Goal: Use online tool/utility: Use online tool/utility

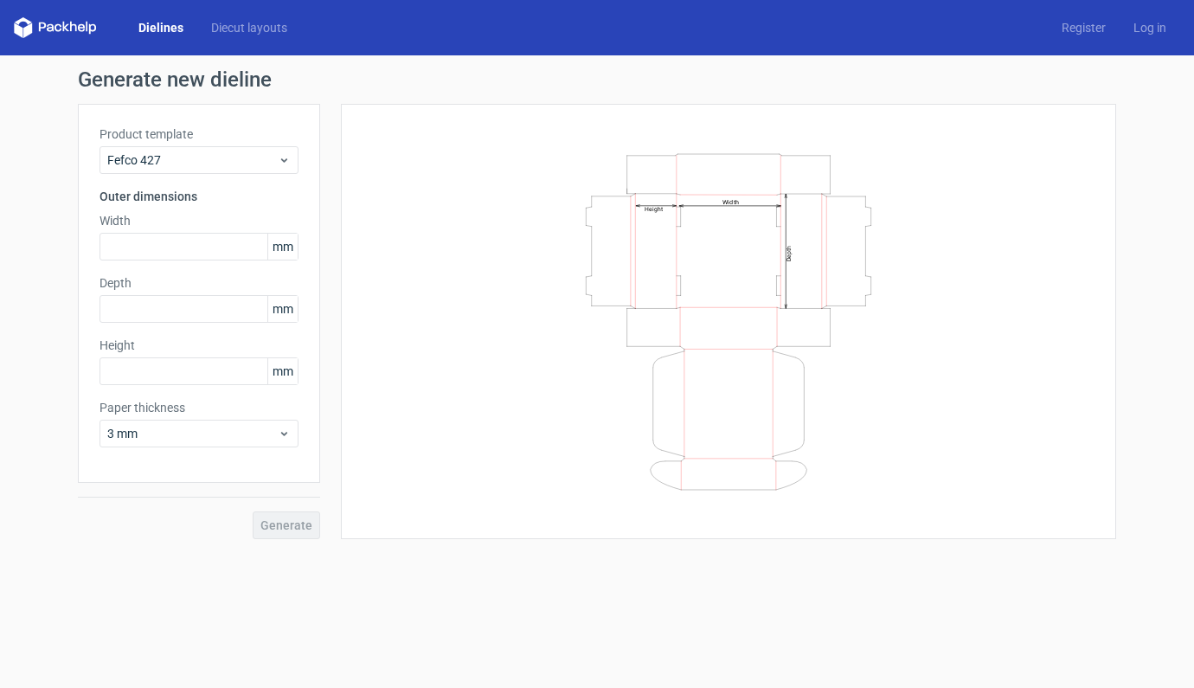
click at [255, 37] on div "Dielines Diecut layouts" at bounding box center [157, 27] width 287 height 21
click at [260, 27] on link "Diecut layouts" at bounding box center [249, 27] width 104 height 17
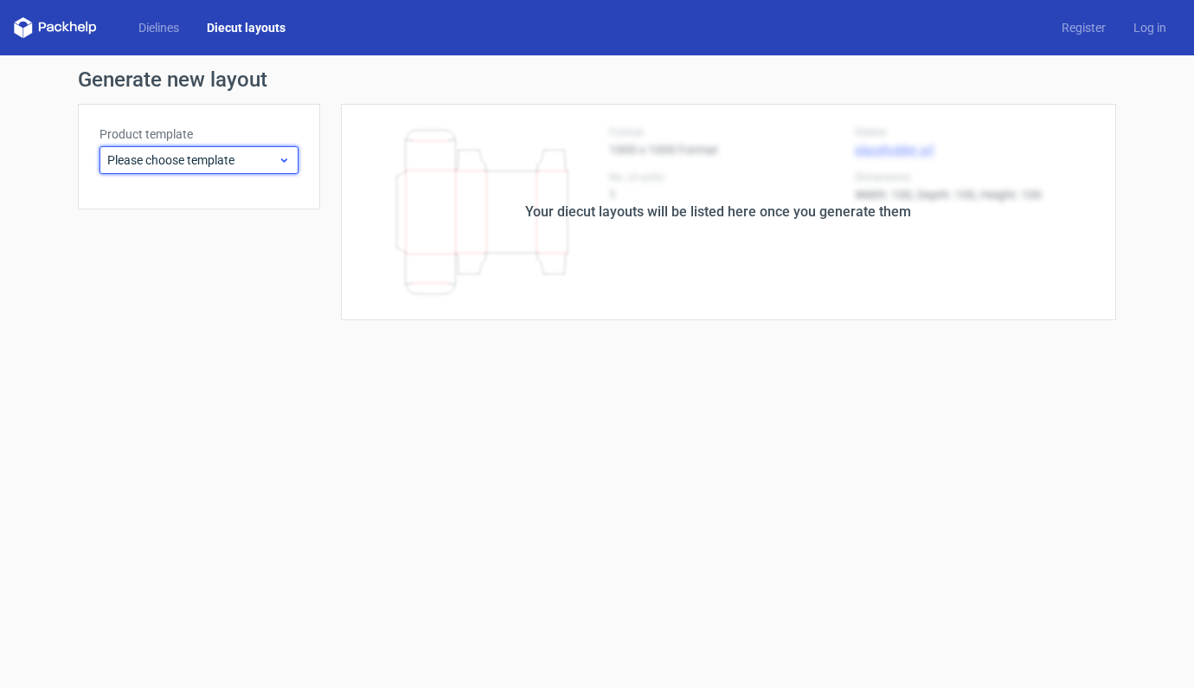
click at [281, 158] on icon at bounding box center [284, 160] width 13 height 14
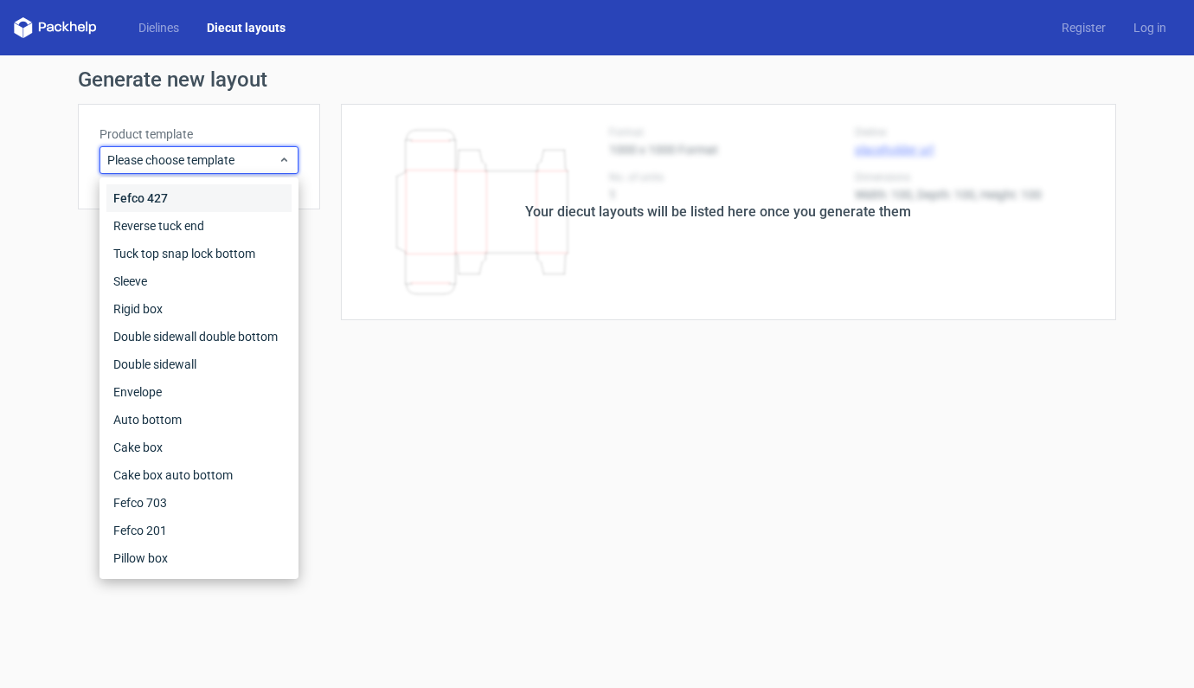
click at [146, 198] on div "Fefco 427" at bounding box center [198, 198] width 185 height 28
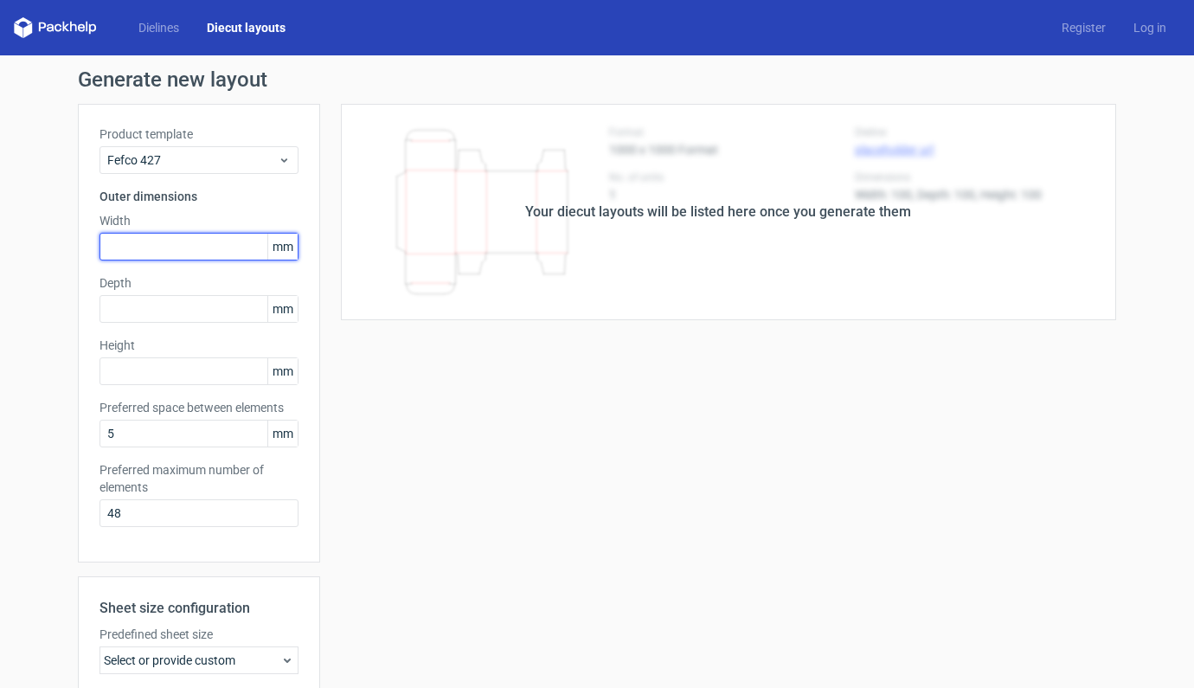
click at [151, 236] on input "text" at bounding box center [199, 247] width 199 height 28
type input "208"
type input "105"
type input "68"
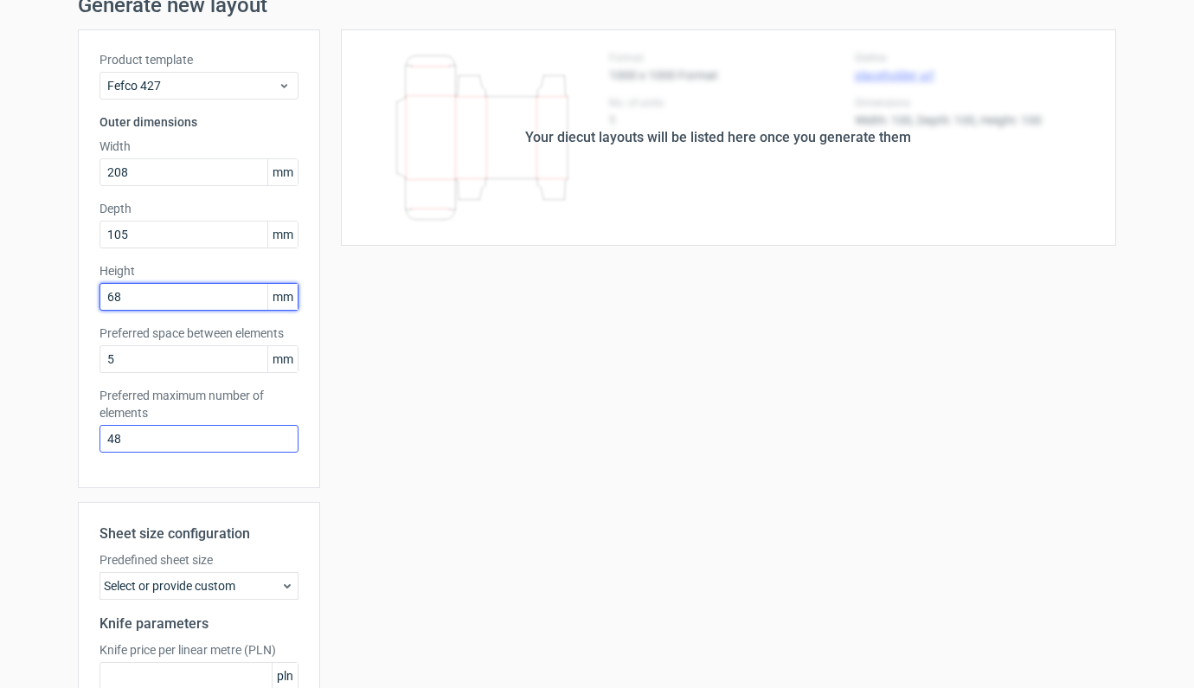
scroll to position [244, 0]
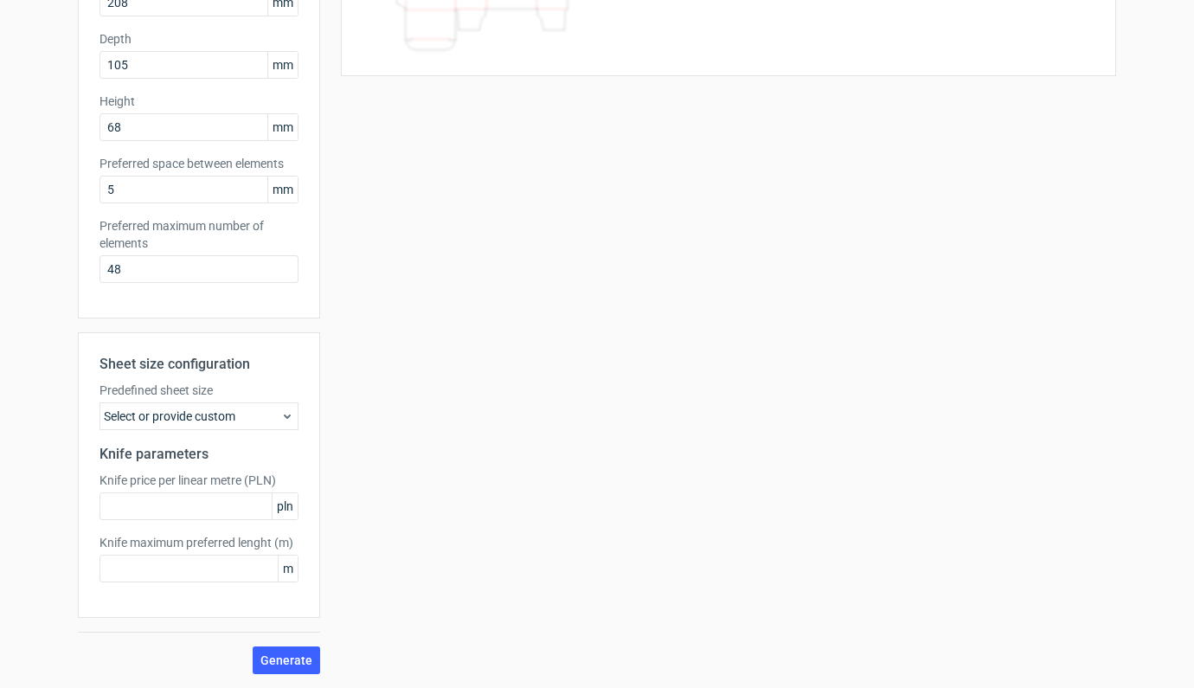
click at [261, 412] on div "Select or provide custom" at bounding box center [199, 416] width 199 height 28
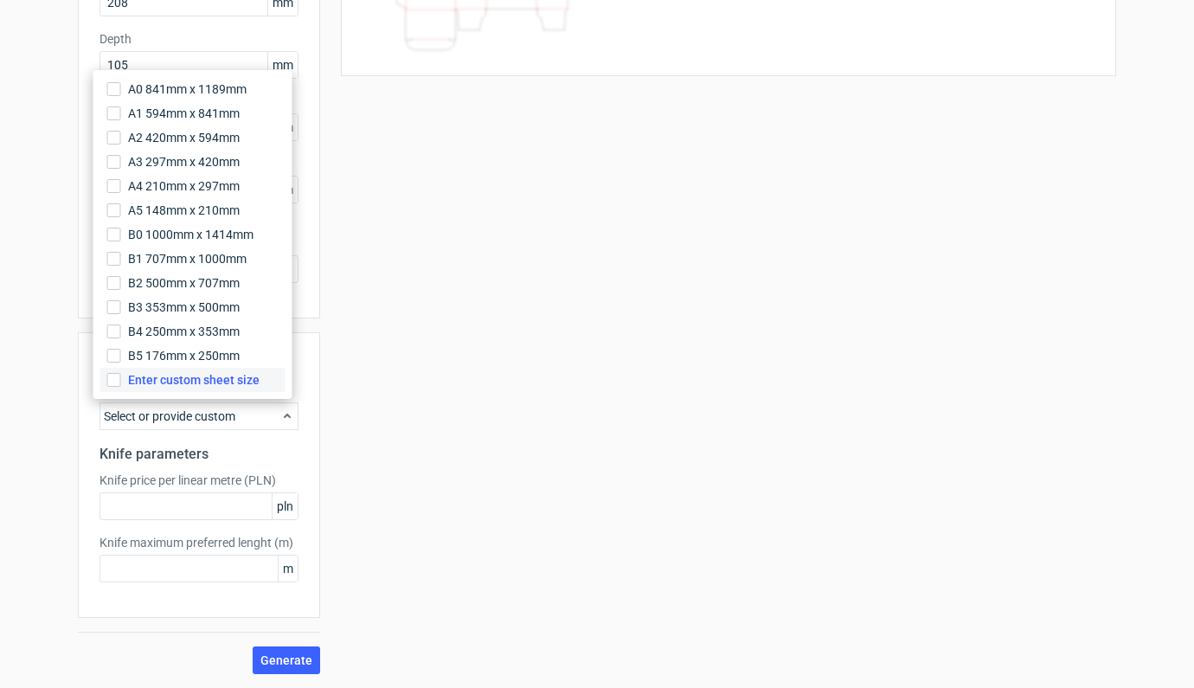
click at [201, 385] on span "Enter custom sheet size" at bounding box center [194, 379] width 132 height 17
click at [121, 385] on input "Enter custom sheet size" at bounding box center [114, 380] width 14 height 14
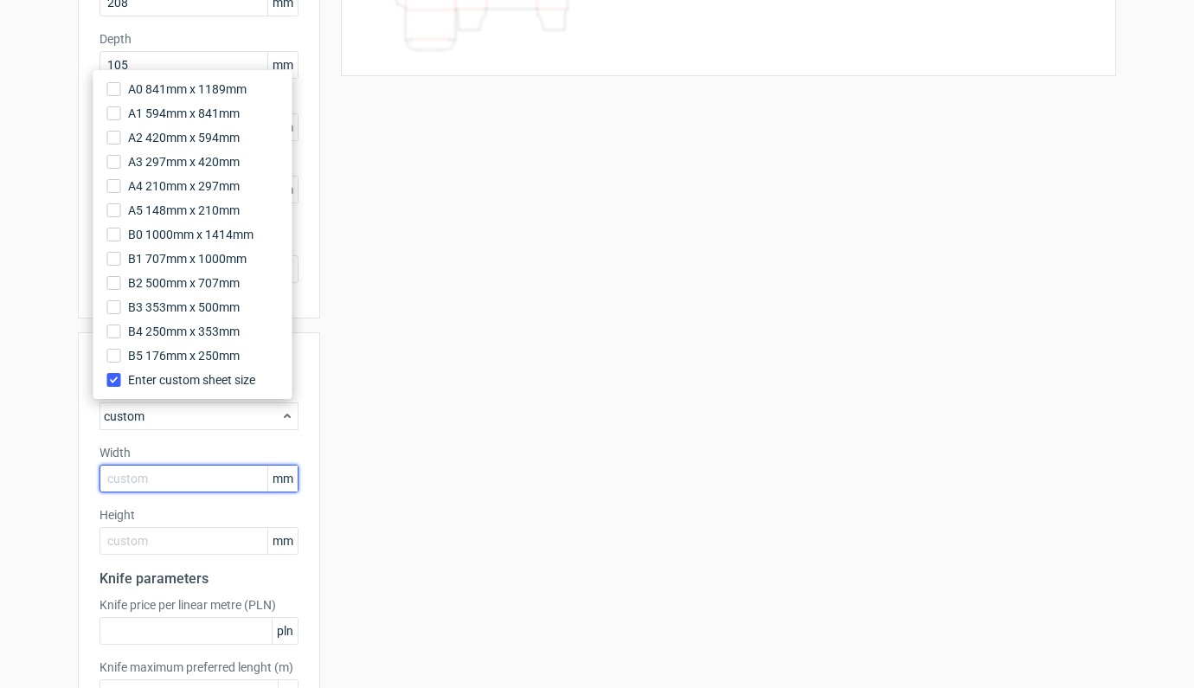
click at [153, 474] on input "text" at bounding box center [199, 479] width 199 height 28
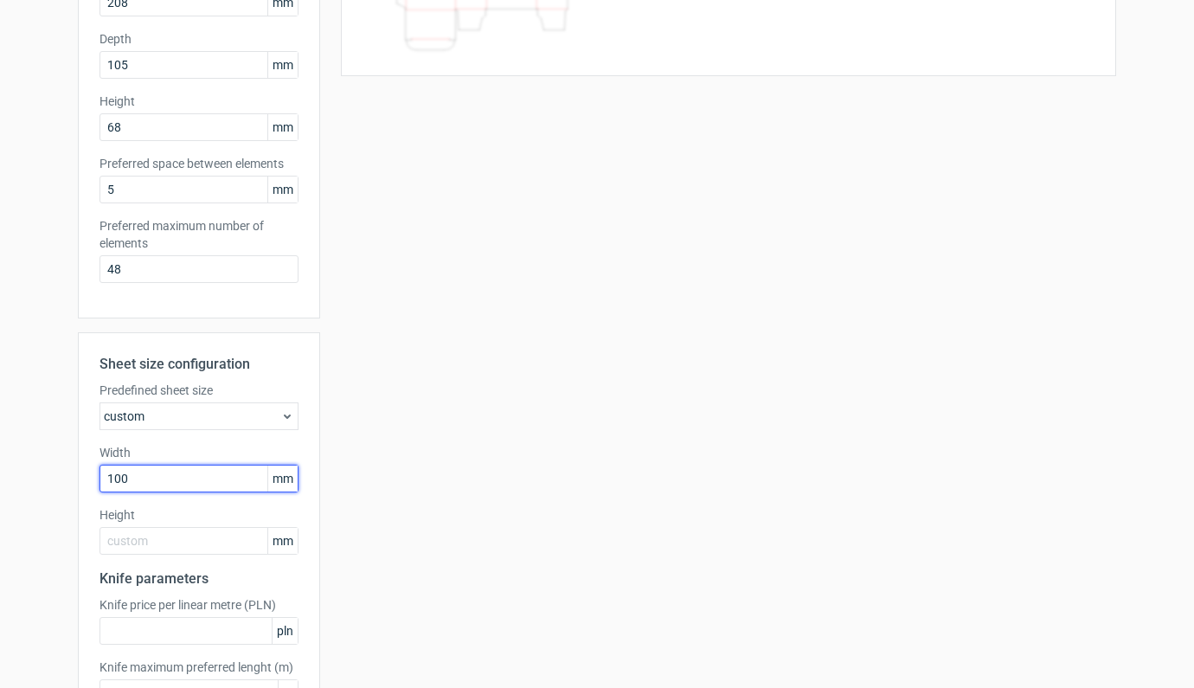
type input "1000"
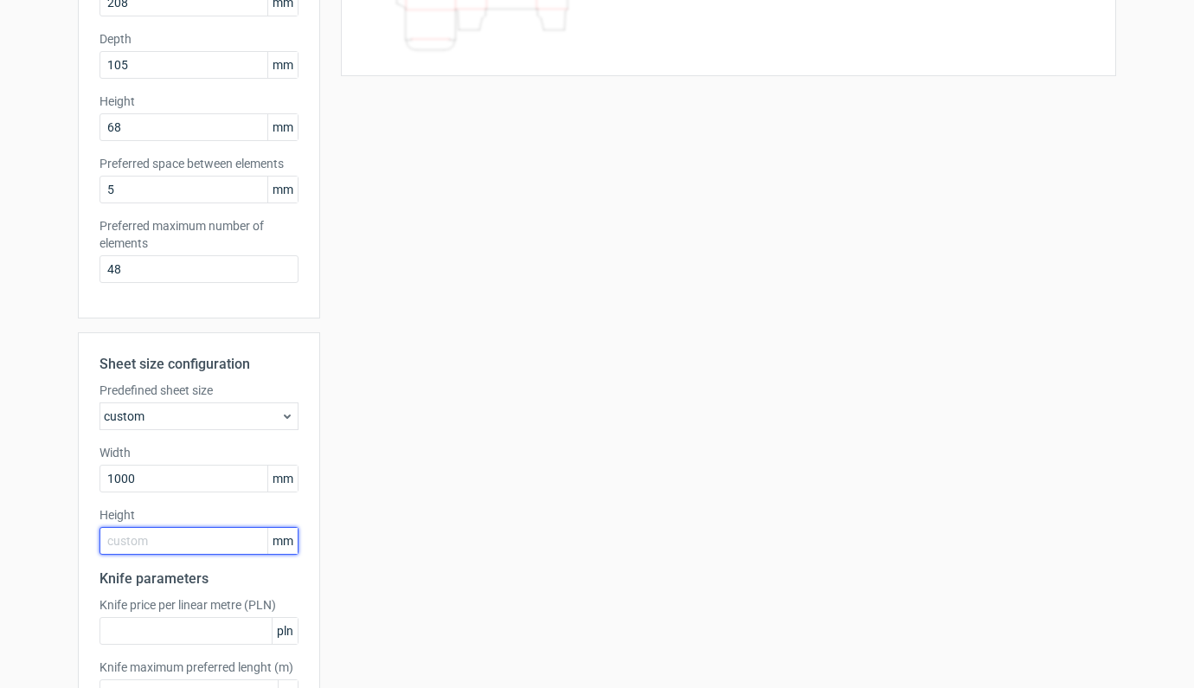
click at [161, 537] on input "text" at bounding box center [199, 541] width 199 height 28
type input "700"
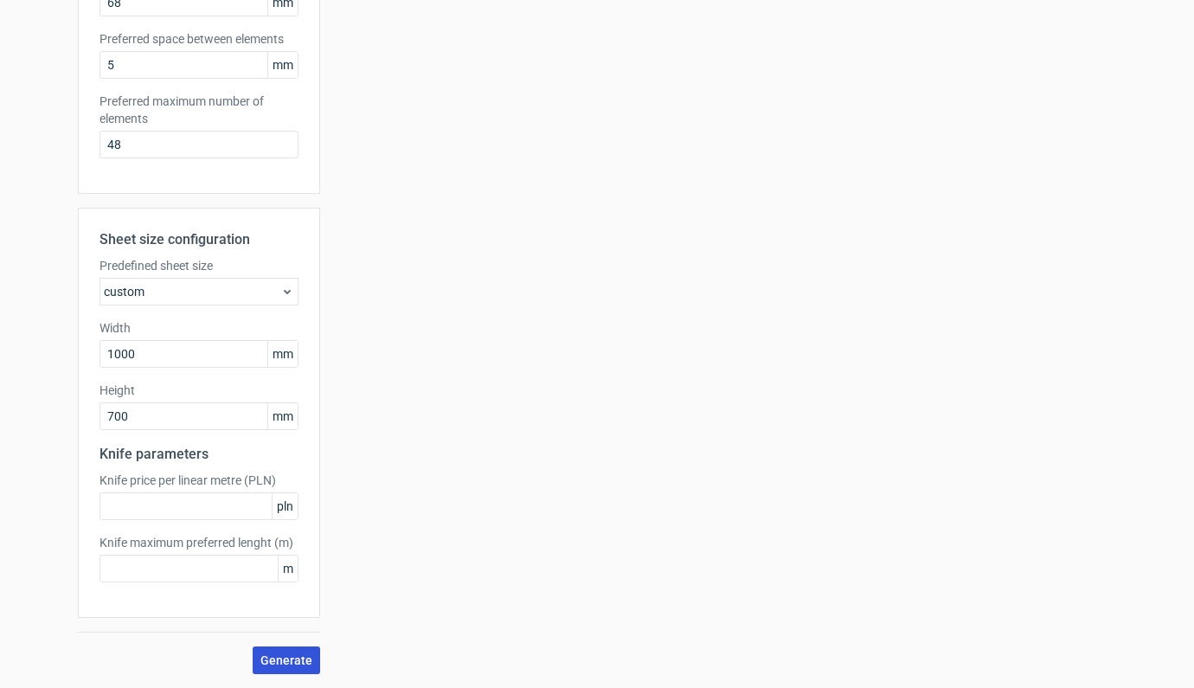
click at [270, 656] on span "Generate" at bounding box center [286, 660] width 52 height 12
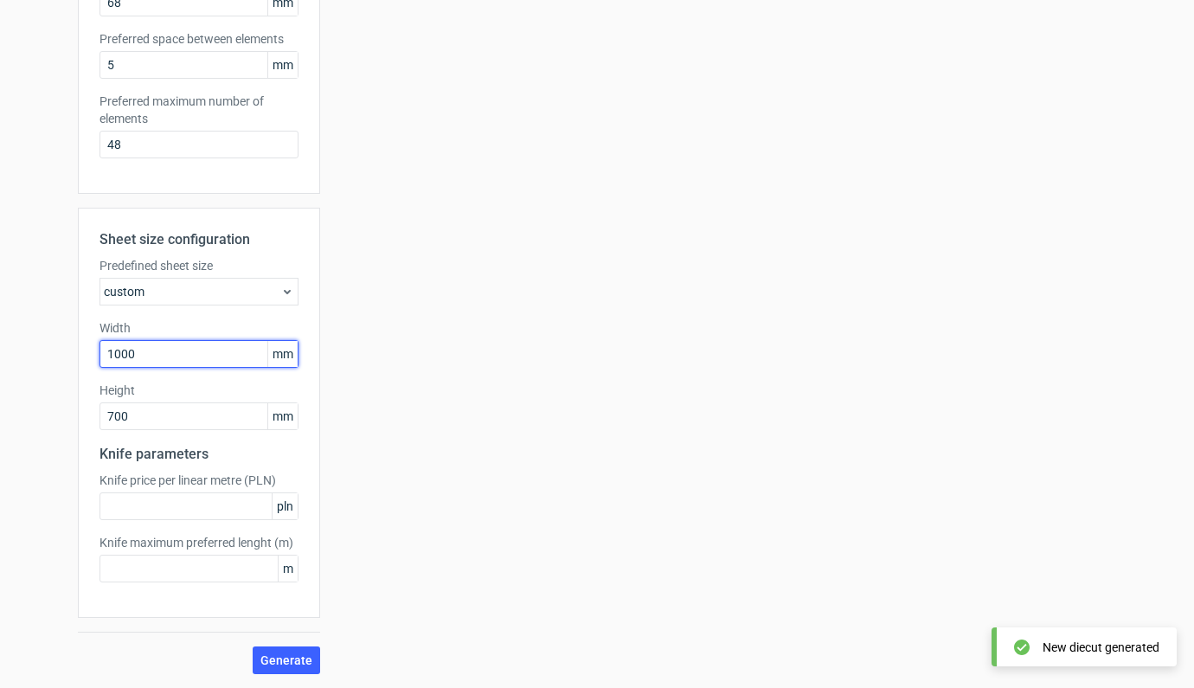
drag, startPoint x: 205, startPoint y: 357, endPoint x: 0, endPoint y: 350, distance: 205.2
click at [0, 350] on div "Generate new layout Product template Fefco 427 Outer dimensions Width 208 mm De…" at bounding box center [597, 187] width 1194 height 1001
type input "800"
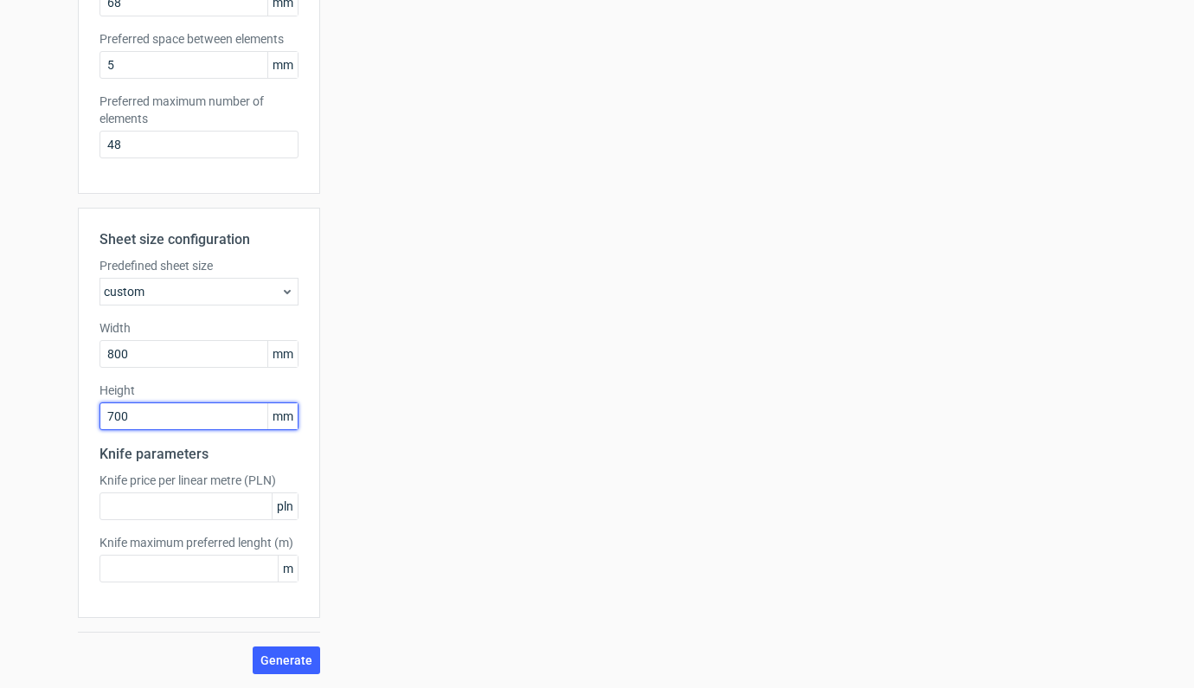
drag, startPoint x: 159, startPoint y: 419, endPoint x: 46, endPoint y: 417, distance: 113.4
click at [46, 417] on div "Generate new layout Product template Fefco 427 Outer dimensions Width 208 mm De…" at bounding box center [597, 187] width 1194 height 1001
type input "720"
click at [286, 665] on span "Generate" at bounding box center [286, 660] width 52 height 12
